Goal: Task Accomplishment & Management: Manage account settings

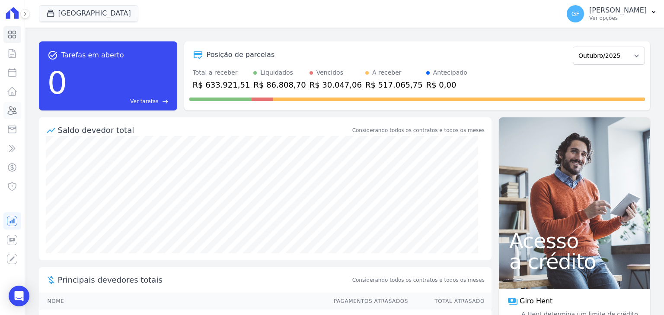
click at [11, 109] on icon at bounding box center [12, 110] width 10 height 10
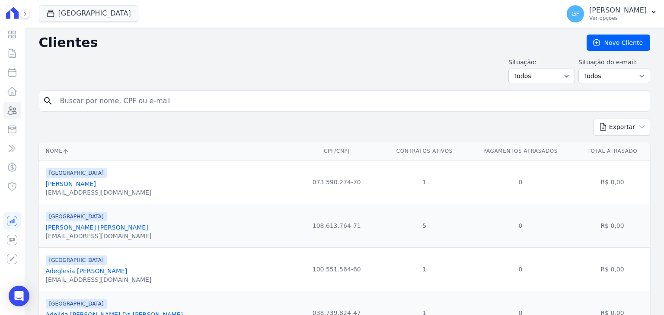
click at [81, 103] on input "search" at bounding box center [350, 100] width 591 height 17
type input "Mythell [PERSON_NAME] [PERSON_NAME] [PERSON_NAME] [PERSON_NAME]"
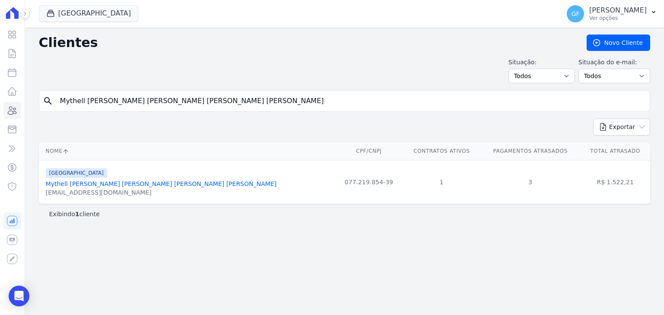
click at [115, 176] on div "[GEOGRAPHIC_DATA]" at bounding box center [161, 173] width 231 height 10
click at [112, 182] on link "Mythell [PERSON_NAME] [PERSON_NAME] [PERSON_NAME] [PERSON_NAME]" at bounding box center [161, 184] width 231 height 7
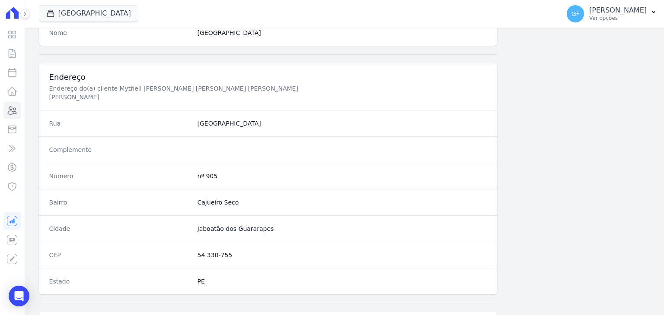
scroll to position [490, 0]
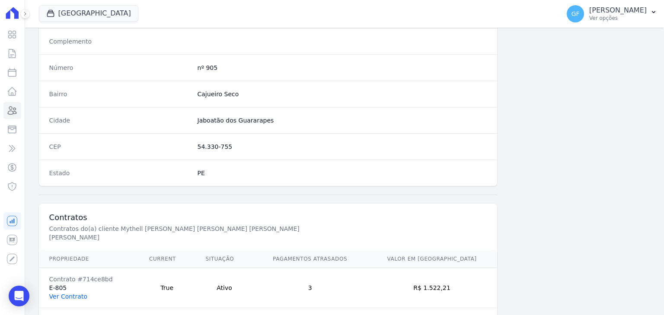
click at [81, 293] on link "Ver Contrato" at bounding box center [68, 296] width 38 height 7
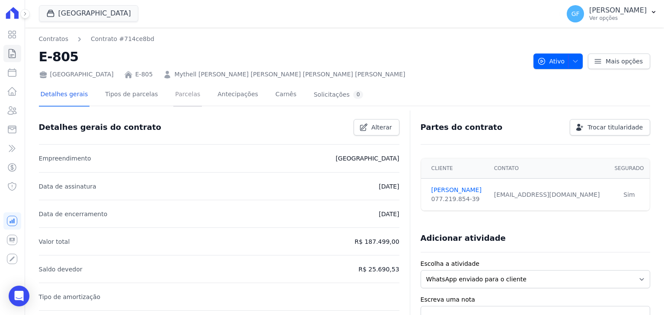
click at [173, 97] on link "Parcelas" at bounding box center [187, 95] width 29 height 23
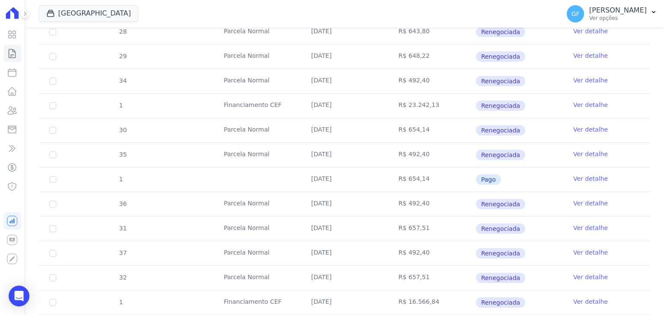
scroll to position [605, 0]
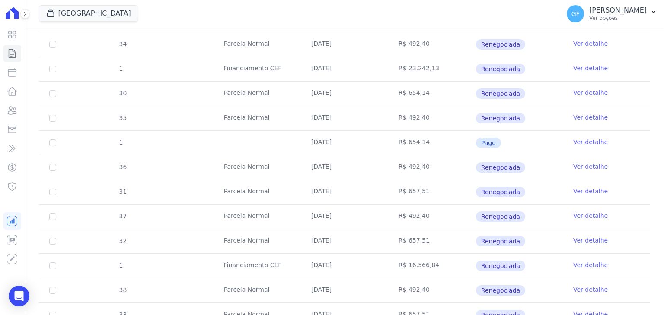
drag, startPoint x: 266, startPoint y: 162, endPoint x: 543, endPoint y: 188, distance: 278.1
click at [442, 183] on td "R$ 657,51" at bounding box center [431, 192] width 87 height 24
click at [579, 190] on link "Ver detalhe" at bounding box center [590, 191] width 35 height 9
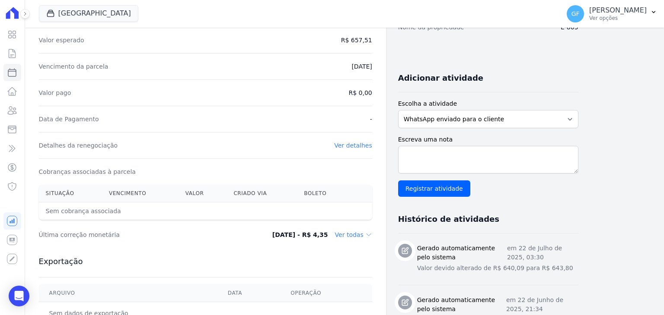
scroll to position [173, 0]
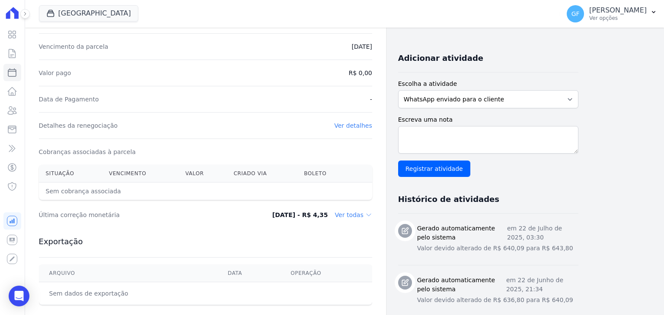
click at [362, 213] on dd "Ver todas" at bounding box center [353, 215] width 37 height 9
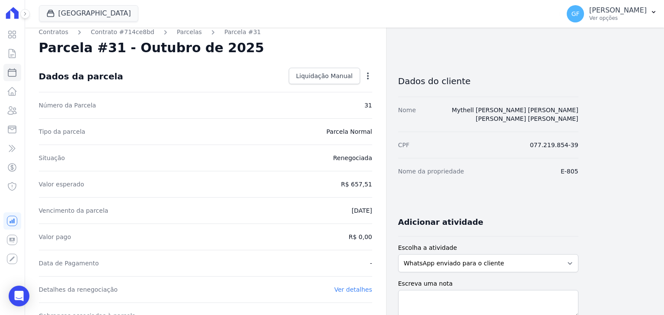
scroll to position [0, 0]
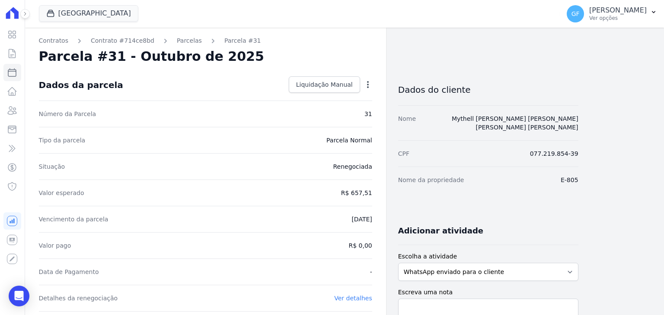
click at [361, 83] on div "Open options Alterar" at bounding box center [366, 85] width 12 height 15
click at [366, 85] on icon "button" at bounding box center [367, 84] width 9 height 9
click at [341, 146] on div "Tipo da parcela [GEOGRAPHIC_DATA]" at bounding box center [205, 140] width 333 height 26
click at [369, 83] on icon "button" at bounding box center [367, 84] width 9 height 9
click at [342, 93] on link "Alterar" at bounding box center [331, 97] width 76 height 16
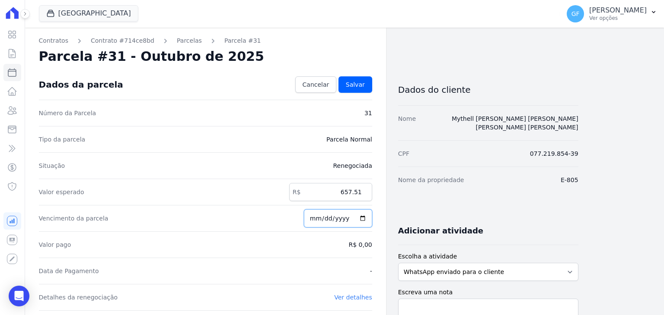
click at [316, 216] on input "[DATE]" at bounding box center [338, 219] width 68 height 18
type input "[DATE]"
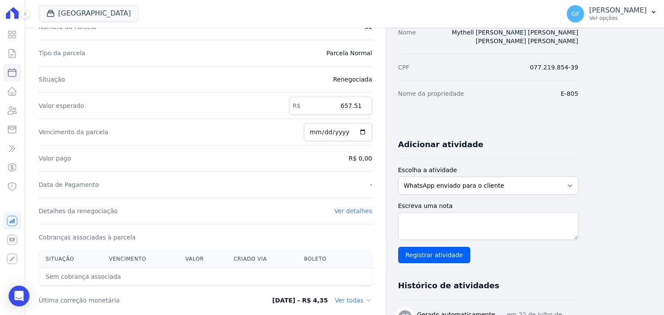
click at [347, 161] on div "Valor pago R$ 0,00" at bounding box center [205, 158] width 333 height 26
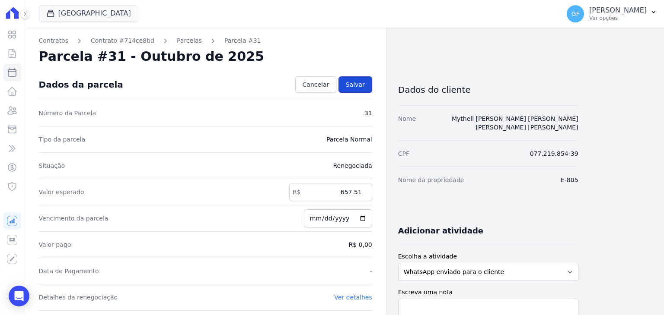
click at [354, 80] on link "Salvar" at bounding box center [355, 84] width 34 height 16
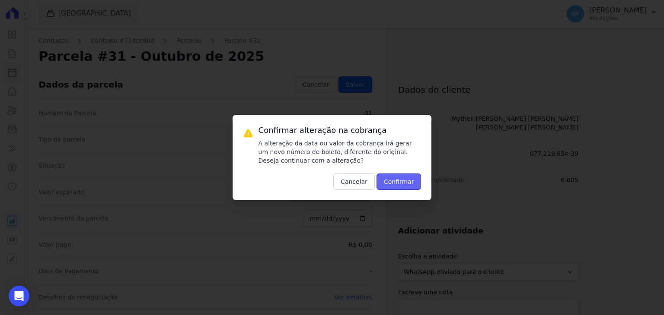
click at [392, 182] on button "Confirmar" at bounding box center [398, 182] width 45 height 16
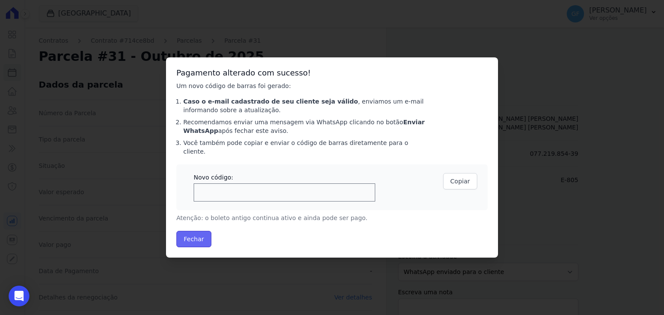
click at [201, 231] on button "Fechar" at bounding box center [193, 239] width 35 height 16
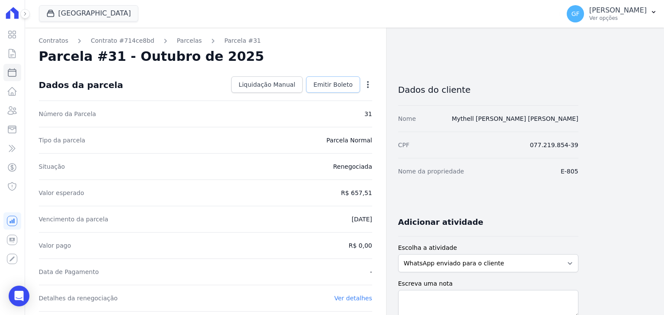
click at [334, 84] on span "Emitir Boleto" at bounding box center [332, 84] width 39 height 9
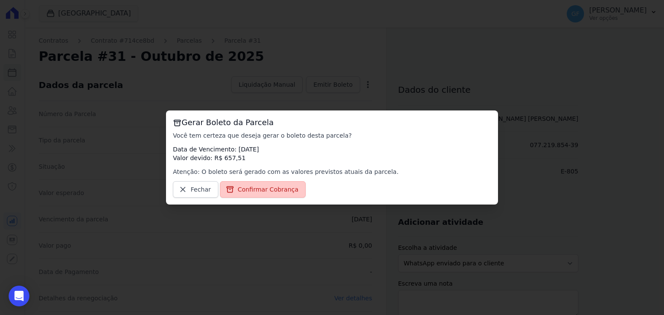
click at [268, 188] on span "Confirmar Cobrança" at bounding box center [268, 189] width 61 height 9
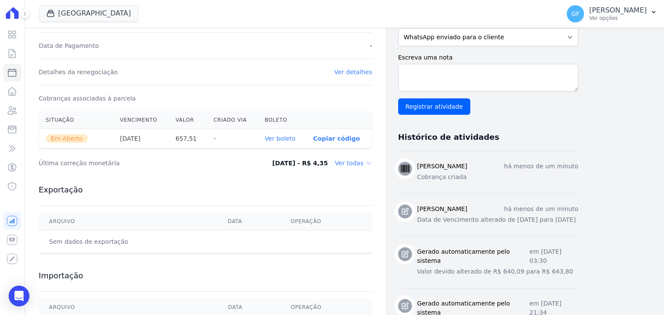
scroll to position [259, 0]
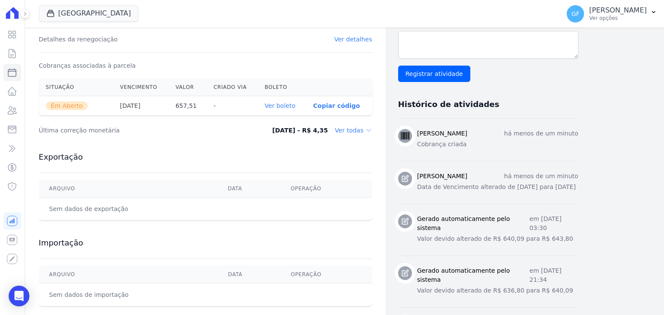
click at [285, 106] on link "Ver boleto" at bounding box center [279, 105] width 31 height 7
click at [11, 35] on icon at bounding box center [12, 34] width 10 height 10
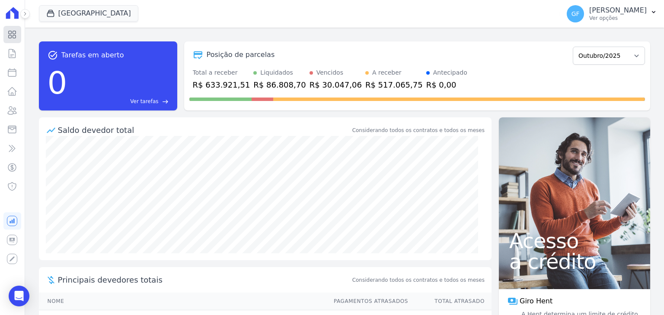
click at [16, 33] on icon at bounding box center [12, 34] width 10 height 10
